Goal: Task Accomplishment & Management: Manage account settings

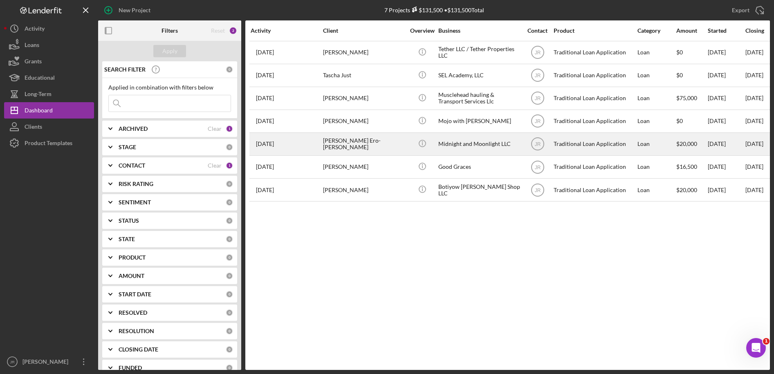
click at [467, 146] on div "Midnight and Moonlight LLC" at bounding box center [479, 144] width 82 height 22
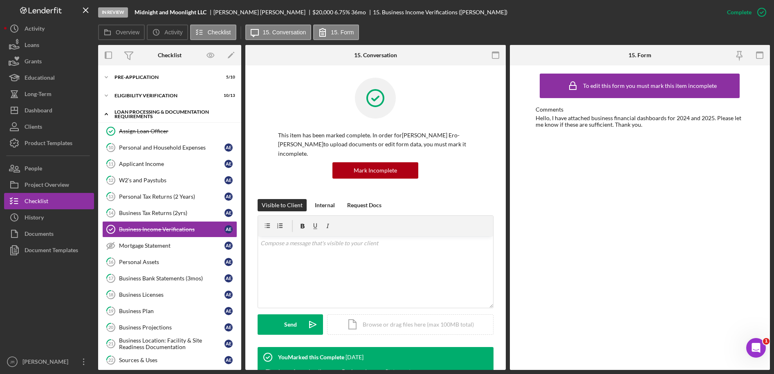
click at [106, 112] on icon "Icon/Expander" at bounding box center [106, 114] width 16 height 16
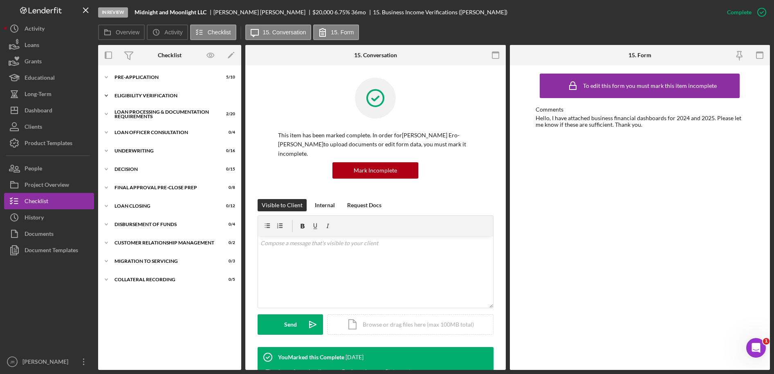
click at [107, 94] on icon "Icon/Expander" at bounding box center [106, 96] width 16 height 16
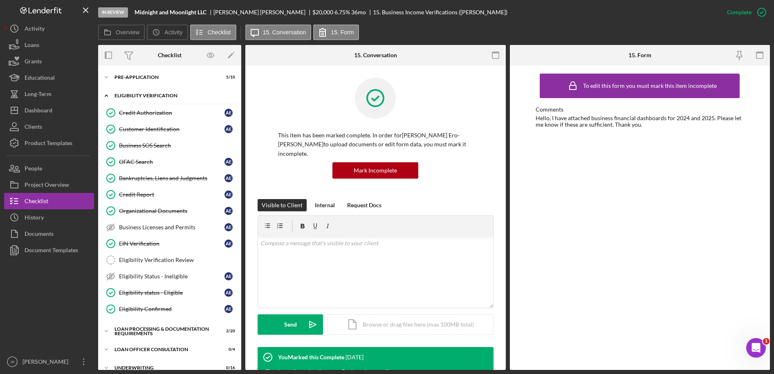
click at [107, 94] on icon "Icon/Expander" at bounding box center [106, 96] width 16 height 16
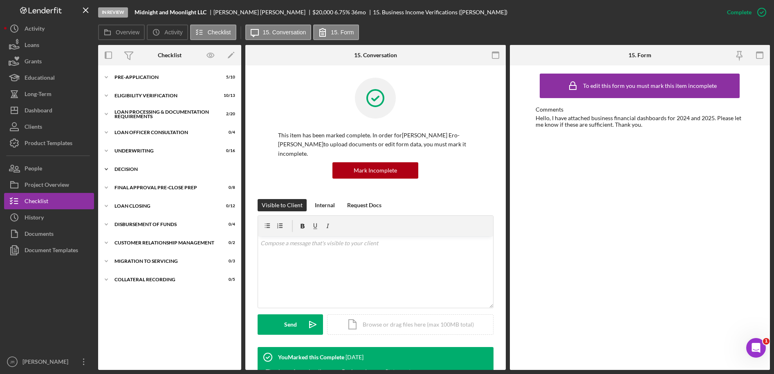
click at [112, 168] on icon "Icon/Expander" at bounding box center [106, 169] width 16 height 16
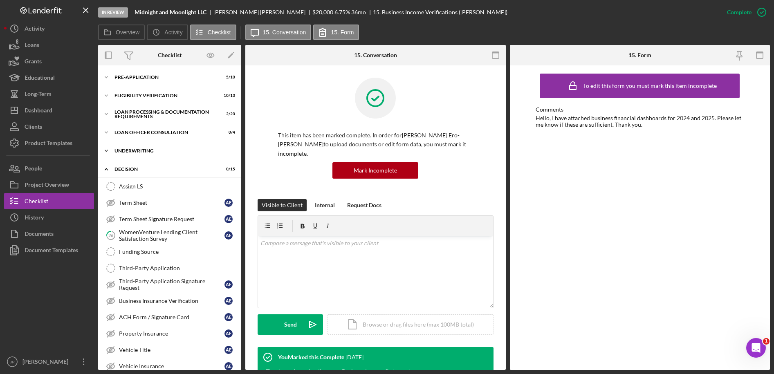
click at [123, 157] on div "Icon/Expander Underwriting 0 / 16" at bounding box center [169, 151] width 143 height 16
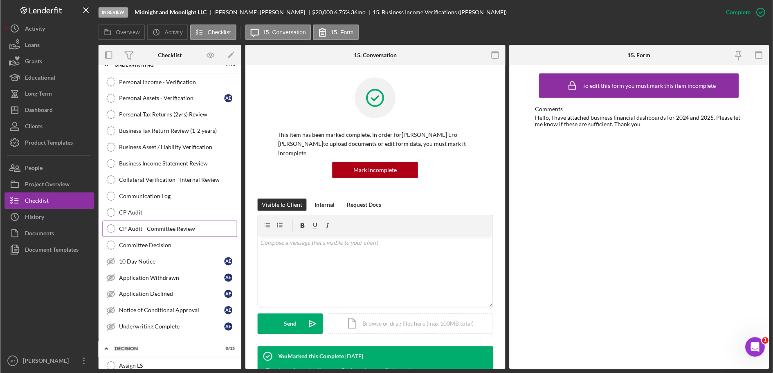
scroll to position [102, 0]
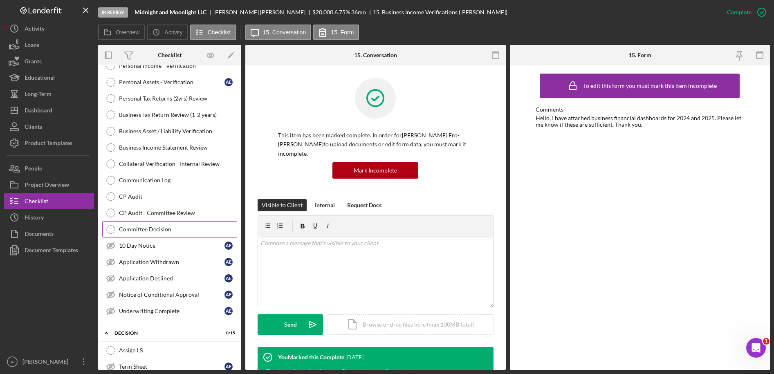
click at [175, 227] on div "Committee Decision" at bounding box center [178, 229] width 118 height 7
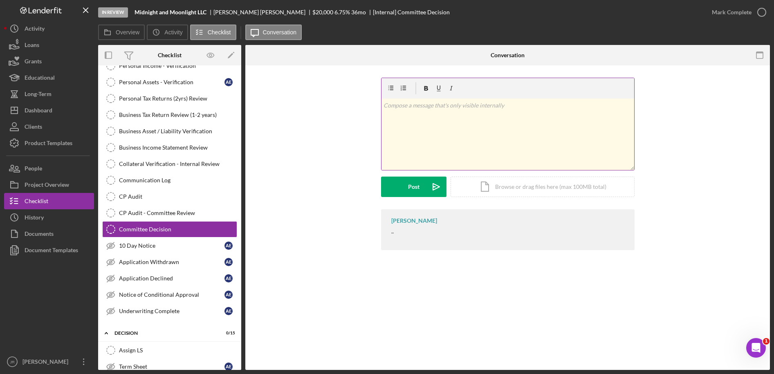
click at [561, 131] on div "v Color teal Color pink Remove color Add row above Add row below Add column bef…" at bounding box center [508, 135] width 253 height 72
click at [516, 102] on p "Application approved - [STREET_ADDRESS]" at bounding box center [508, 105] width 248 height 9
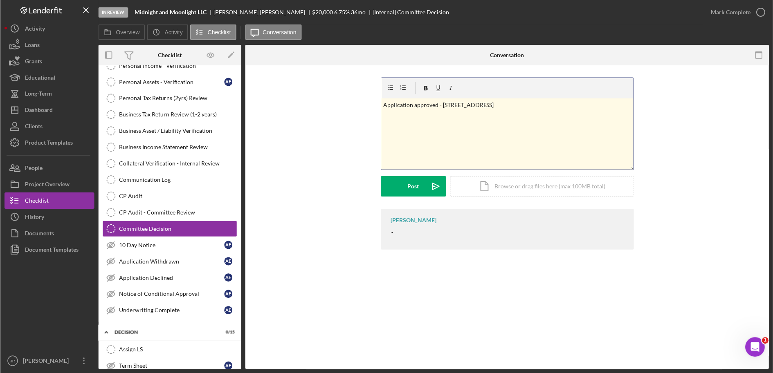
scroll to position [102, 0]
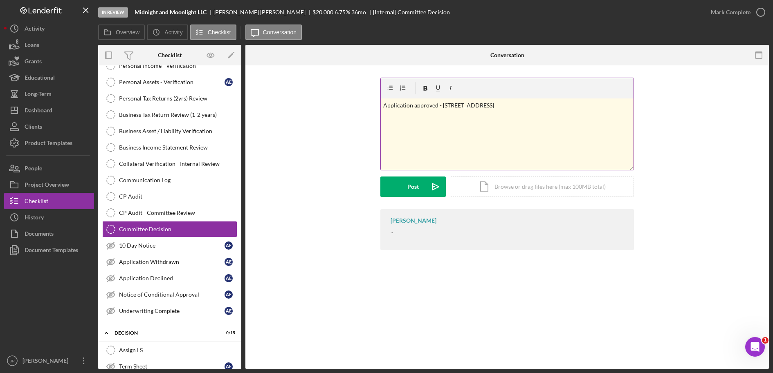
click at [508, 135] on div "v Color teal Color pink Remove color Add row above Add row below Add column bef…" at bounding box center [507, 135] width 253 height 72
click at [543, 113] on p at bounding box center [507, 116] width 248 height 9
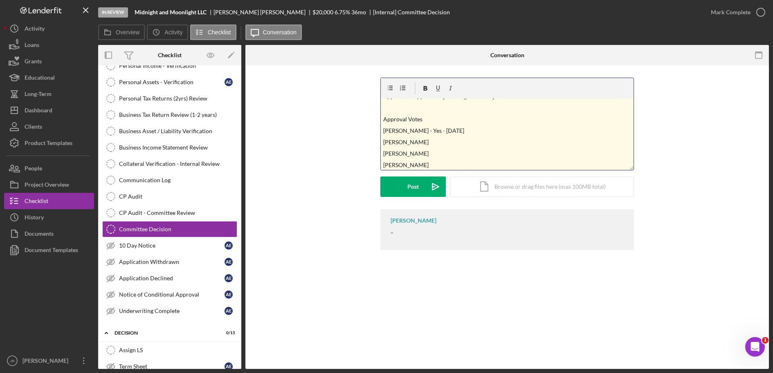
scroll to position [20, 0]
drag, startPoint x: 471, startPoint y: 117, endPoint x: 432, endPoint y: 118, distance: 38.8
click at [432, 118] on p "[PERSON_NAME] - Yes - [DATE]" at bounding box center [507, 119] width 248 height 9
copy p "Yes - [DATE]"
click at [439, 127] on p "[PERSON_NAME]" at bounding box center [507, 130] width 248 height 9
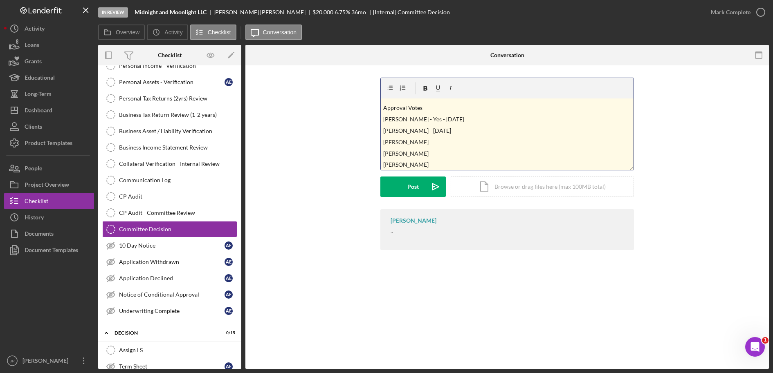
drag, startPoint x: 407, startPoint y: 130, endPoint x: 427, endPoint y: 119, distance: 23.0
drag, startPoint x: 447, startPoint y: 130, endPoint x: 408, endPoint y: 133, distance: 39.0
click at [408, 133] on p "[PERSON_NAME] - Yes - [DATE]" at bounding box center [507, 130] width 248 height 9
copy p "- Yes - [DATE]"
click at [431, 141] on p "[PERSON_NAME]" at bounding box center [507, 142] width 248 height 9
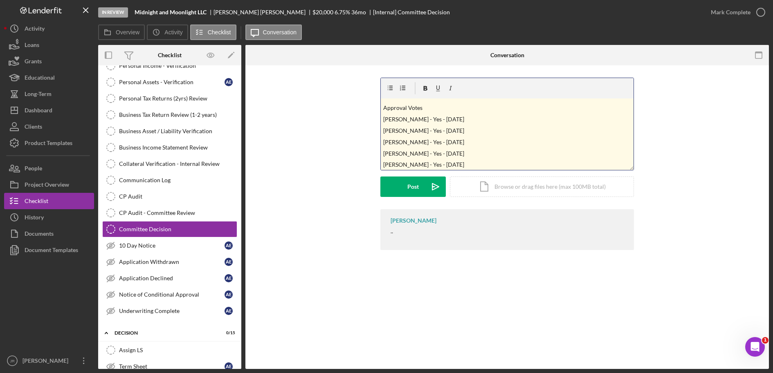
click at [422, 164] on p "[PERSON_NAME] - Yes - [DATE]" at bounding box center [507, 164] width 248 height 9
click at [477, 126] on p "[PERSON_NAME] - Yes - [DATE]" at bounding box center [507, 130] width 248 height 9
drag, startPoint x: 427, startPoint y: 104, endPoint x: 379, endPoint y: 103, distance: 48.3
click at [379, 103] on div "v Color teal Color pink Remove color Add row above Add row below Add column bef…" at bounding box center [507, 144] width 499 height 132
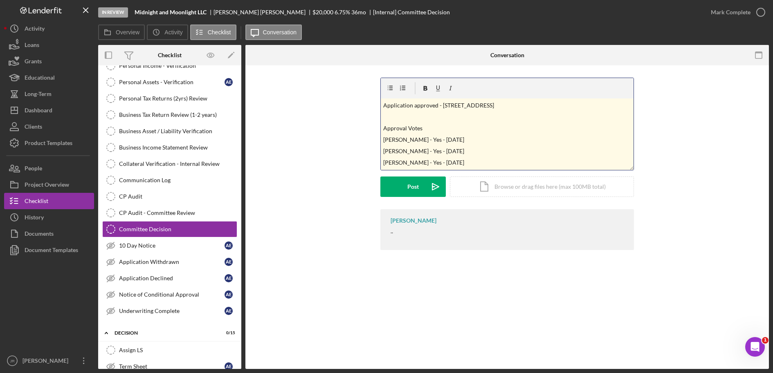
click at [451, 119] on p at bounding box center [507, 116] width 248 height 9
drag, startPoint x: 431, startPoint y: 127, endPoint x: 382, endPoint y: 117, distance: 50.0
click at [381, 123] on div "v Color teal Color pink Remove color Add row above Add row below Add column bef…" at bounding box center [507, 135] width 253 height 72
click at [422, 90] on icon "button" at bounding box center [425, 88] width 18 height 18
click at [485, 124] on p "Approval Votes" at bounding box center [507, 128] width 248 height 9
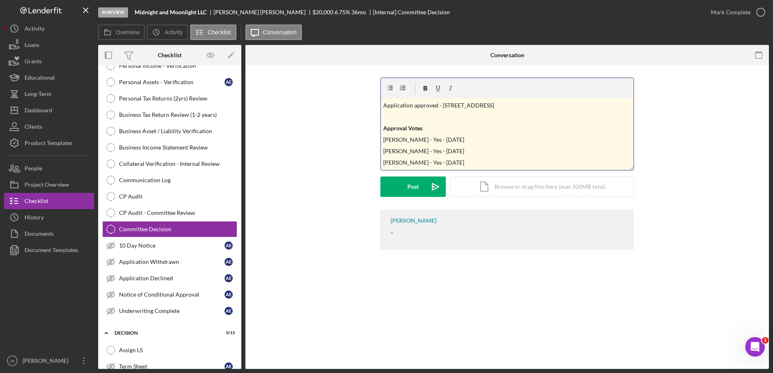
click at [516, 105] on p "Application approved - [STREET_ADDRESS]" at bounding box center [507, 105] width 248 height 9
click at [520, 132] on p "Approval Votes" at bounding box center [507, 128] width 248 height 9
click at [477, 131] on p "Approval Votes" at bounding box center [507, 128] width 248 height 9
drag, startPoint x: 516, startPoint y: 101, endPoint x: 390, endPoint y: 101, distance: 126.8
click at [383, 106] on p "Application approved - [STREET_ADDRESS]" at bounding box center [507, 105] width 248 height 9
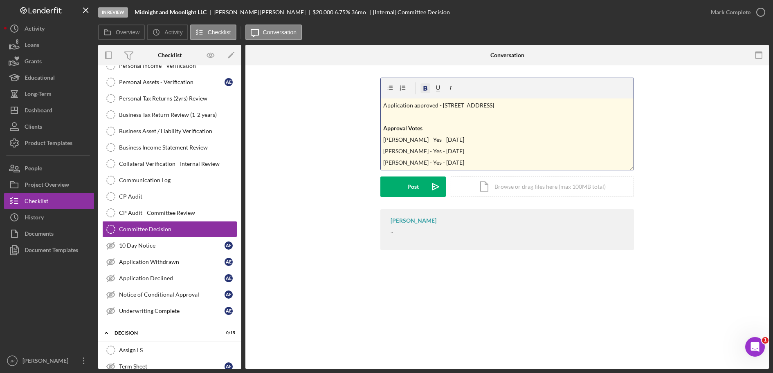
click at [424, 85] on icon "button" at bounding box center [425, 88] width 18 height 18
click at [510, 124] on p "Approval Votes" at bounding box center [507, 128] width 248 height 9
click at [474, 149] on p "[PERSON_NAME] - Yes - [DATE]" at bounding box center [507, 152] width 248 height 9
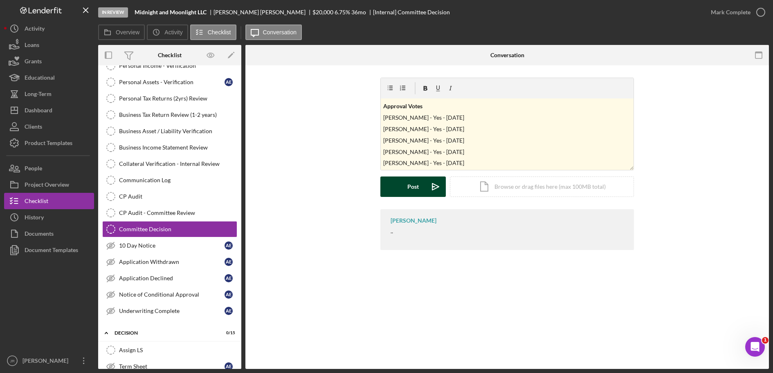
click at [424, 183] on button "Post Icon/icon-invite-send" at bounding box center [412, 187] width 65 height 20
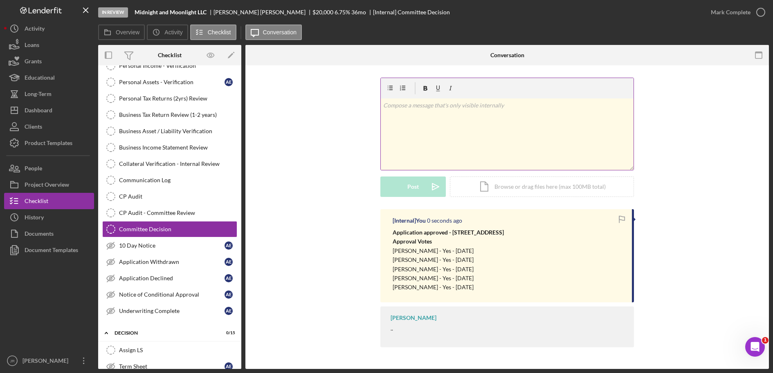
click at [313, 202] on div "v Color teal Color pink Remove color Add row above Add row below Add column bef…" at bounding box center [507, 144] width 499 height 132
click at [178, 291] on link "Notice of Conditional Approval Notice of Conditional Approval A E" at bounding box center [169, 295] width 135 height 16
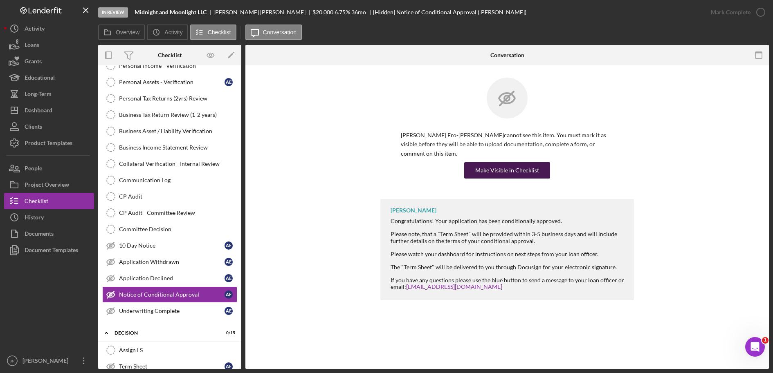
click at [524, 162] on div "Make Visible in Checklist" at bounding box center [507, 170] width 64 height 16
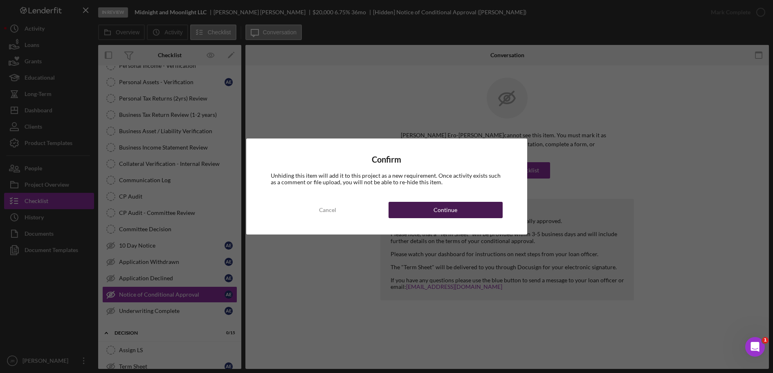
click at [420, 212] on button "Continue" at bounding box center [445, 210] width 114 height 16
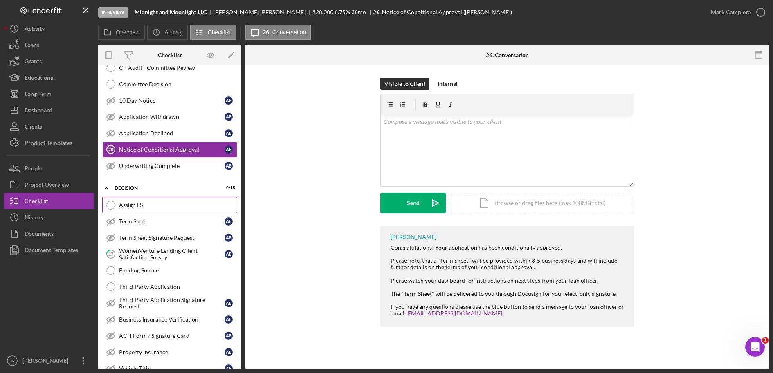
scroll to position [256, 0]
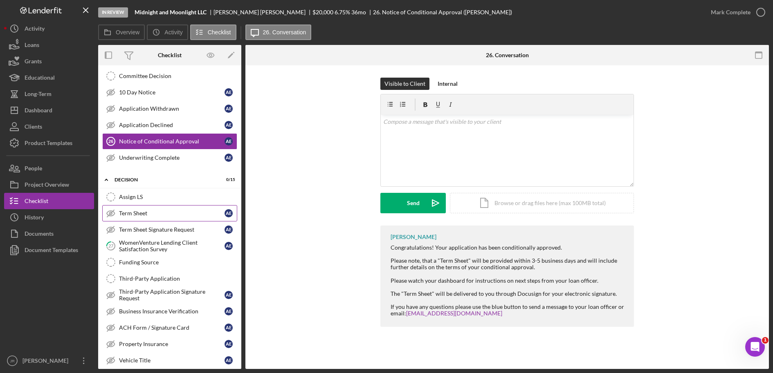
click at [139, 217] on div "Term Sheet" at bounding box center [171, 213] width 105 height 7
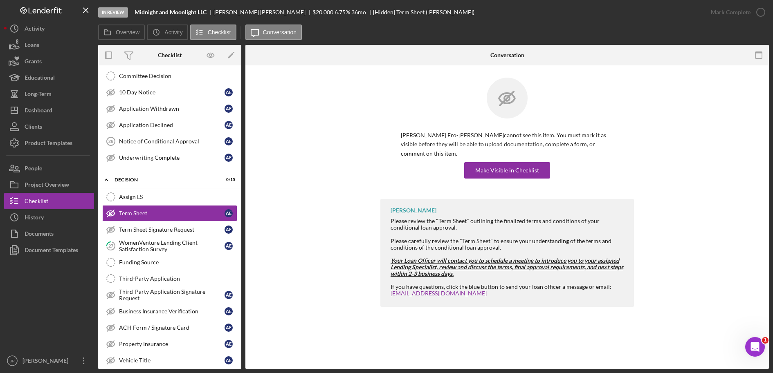
click at [698, 222] on div "[PERSON_NAME] Please review the "Term Sheet" outlining the finalized terms and …" at bounding box center [507, 255] width 499 height 112
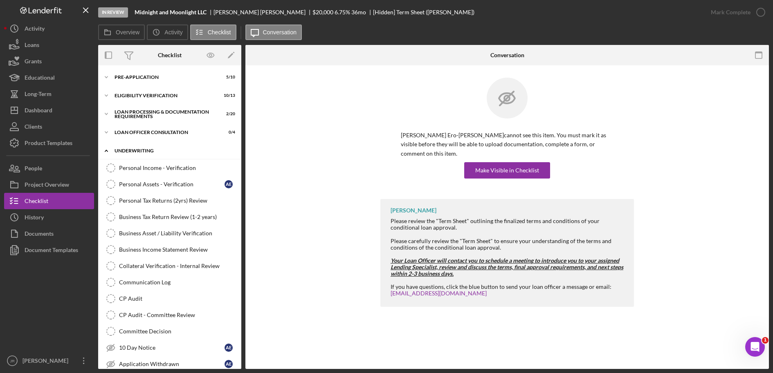
click at [105, 150] on polyline at bounding box center [106, 151] width 2 height 2
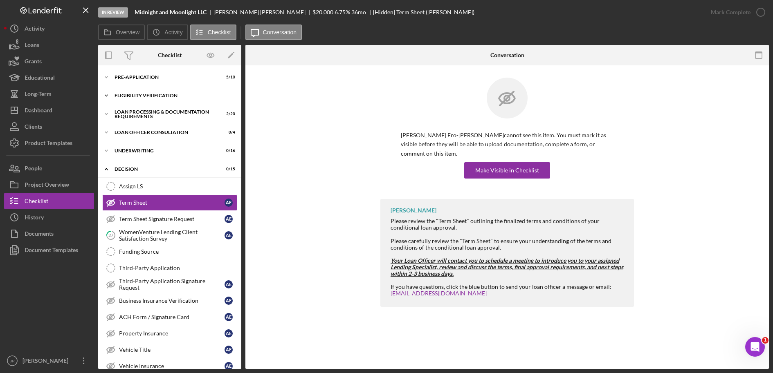
click at [124, 90] on div "Icon/Expander Eligibility Verification 10 / 13" at bounding box center [169, 96] width 143 height 16
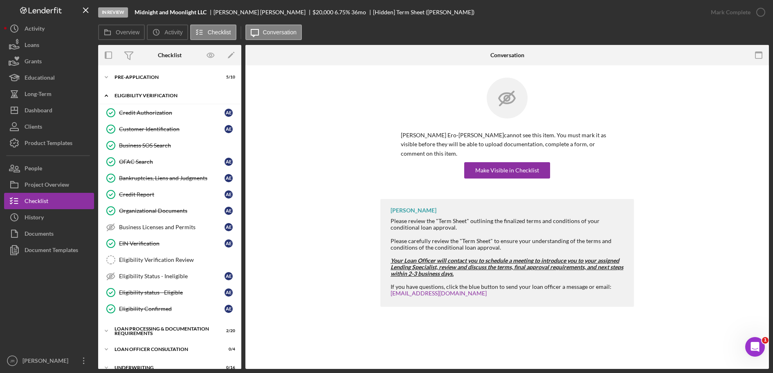
click at [112, 97] on icon "Icon/Expander" at bounding box center [106, 96] width 16 height 16
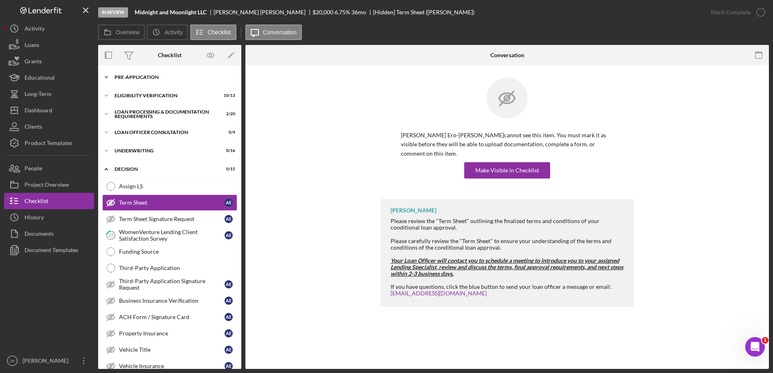
click at [144, 78] on div "Pre-Application" at bounding box center [172, 77] width 117 height 5
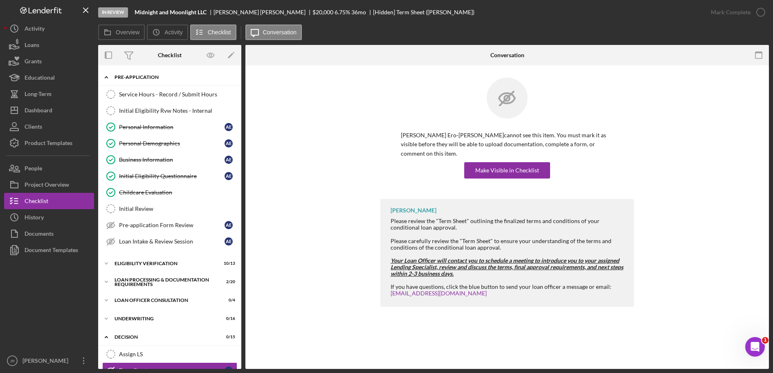
click at [144, 78] on div "Pre-Application" at bounding box center [172, 77] width 117 height 5
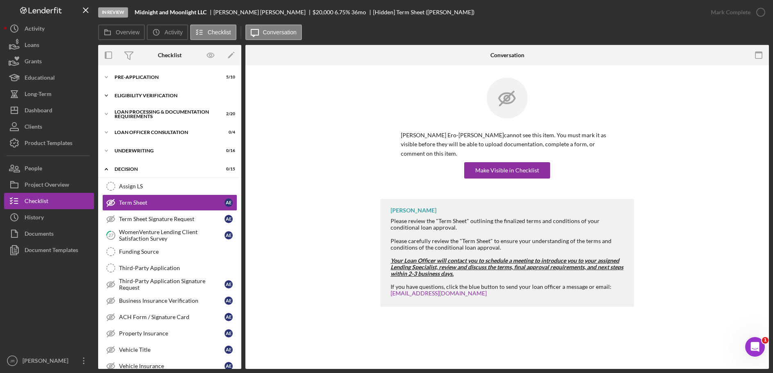
click at [137, 94] on div "Eligibility Verification" at bounding box center [172, 95] width 117 height 5
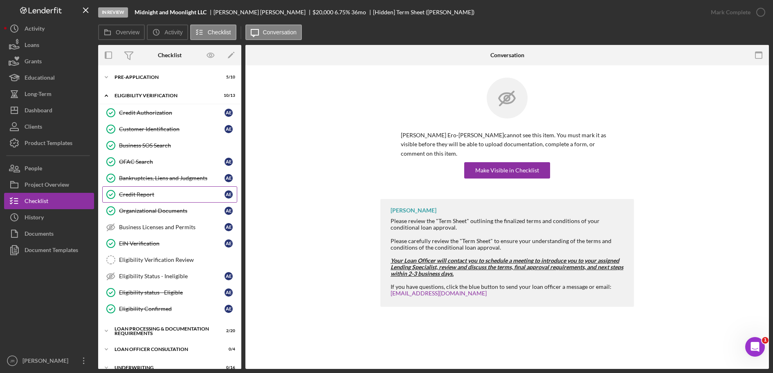
click at [148, 199] on link "Credit Report Credit Report A E" at bounding box center [169, 194] width 135 height 16
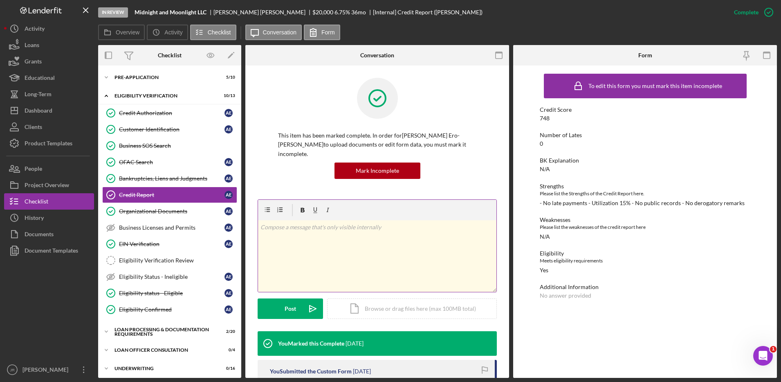
click at [361, 252] on div "v Color teal Color pink Remove color Add row above Add row below Add column bef…" at bounding box center [377, 256] width 238 height 72
click at [258, 221] on div "v Color teal Color pink Remove color Add row above Add row below Add column bef…" at bounding box center [377, 256] width 238 height 72
click at [285, 307] on div "Post" at bounding box center [290, 308] width 11 height 20
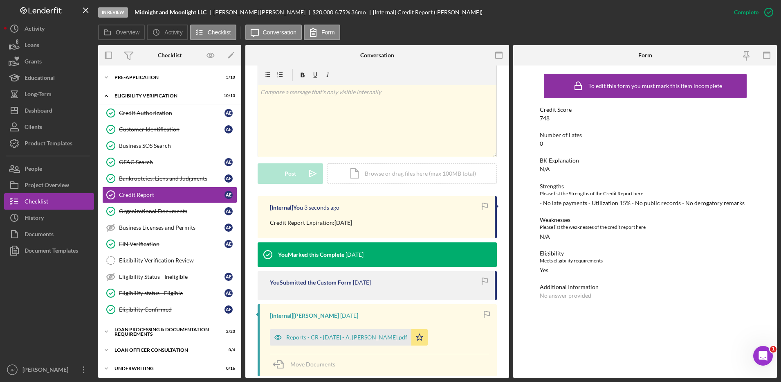
scroll to position [153, 0]
